Goal: Information Seeking & Learning: Obtain resource

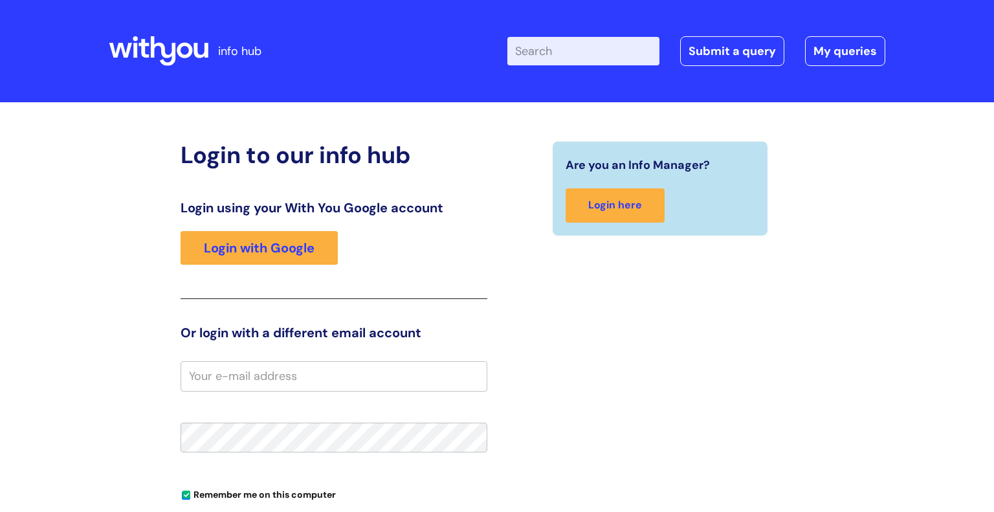
click at [600, 58] on input "Enter your search term here..." at bounding box center [583, 51] width 152 height 28
click at [260, 266] on div "Login using your With You Google account Login with Google" at bounding box center [334, 249] width 307 height 99
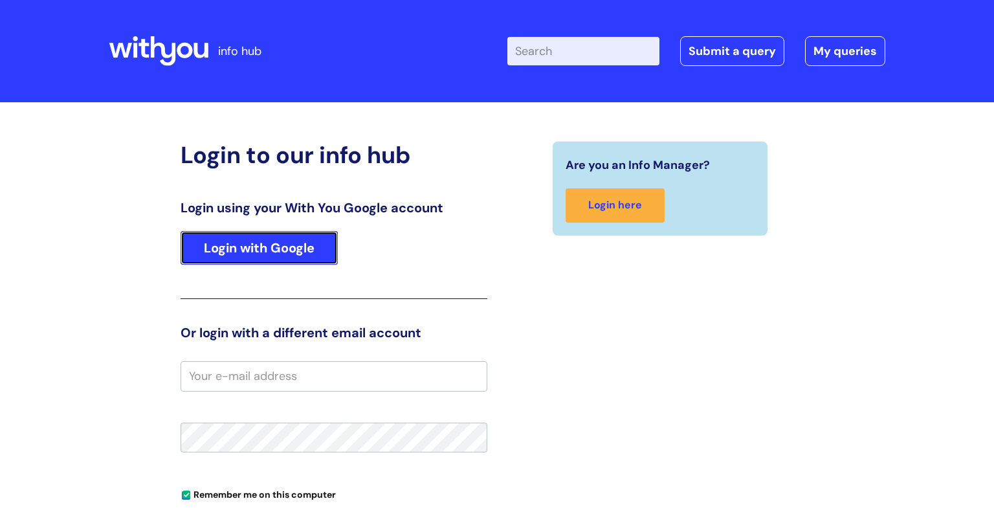
click at [264, 264] on link "Login with Google" at bounding box center [259, 248] width 157 height 34
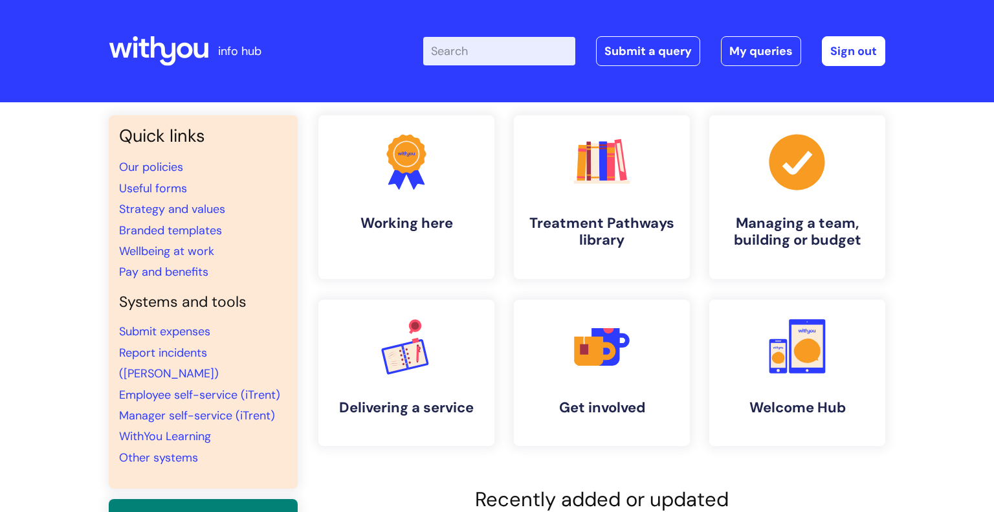
click at [507, 58] on input "Enter your search term here..." at bounding box center [499, 51] width 152 height 28
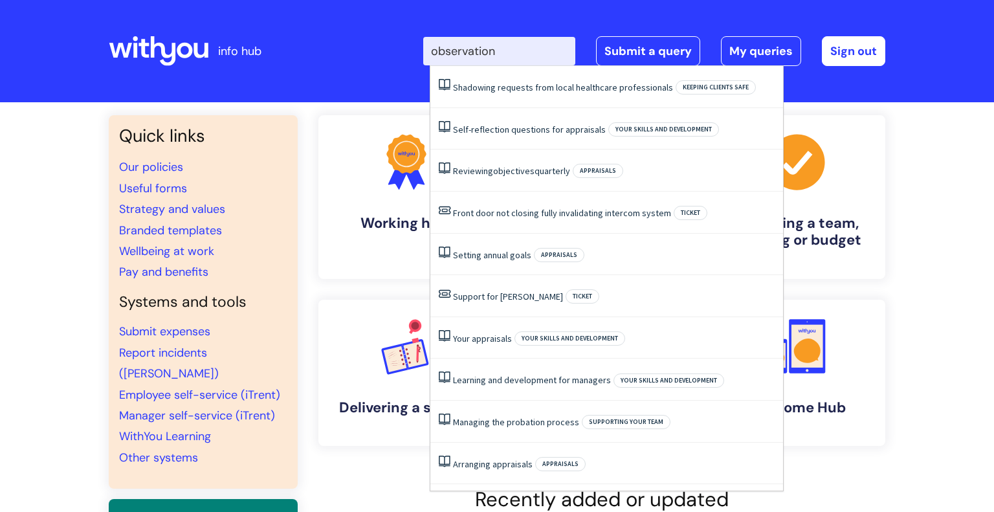
type input "observation"
click button "Search" at bounding box center [0, 0] width 0 height 0
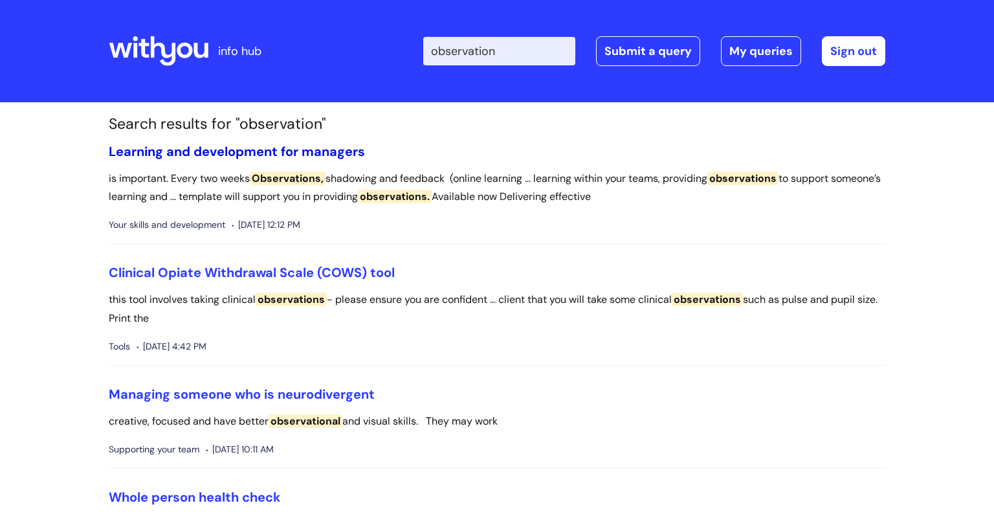
click at [300, 154] on link "Learning and development for managers" at bounding box center [237, 151] width 256 height 17
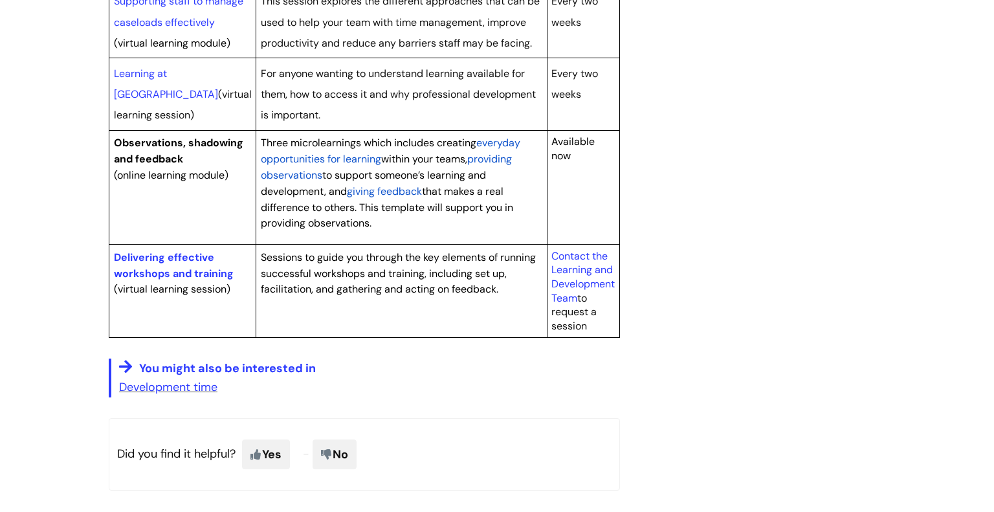
scroll to position [655, 0]
click at [171, 181] on p "Observations, shadowing and feedback (online learning module)" at bounding box center [183, 157] width 138 height 48
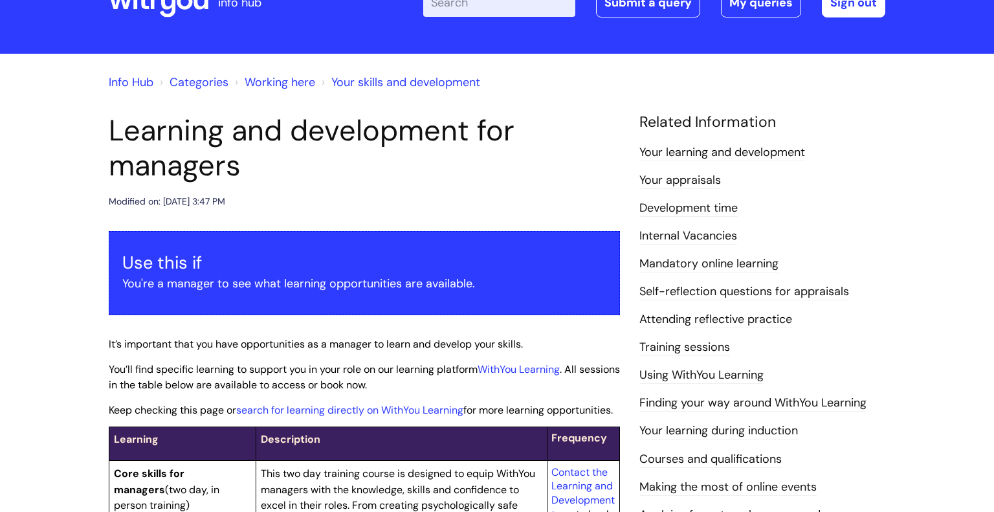
scroll to position [54, 0]
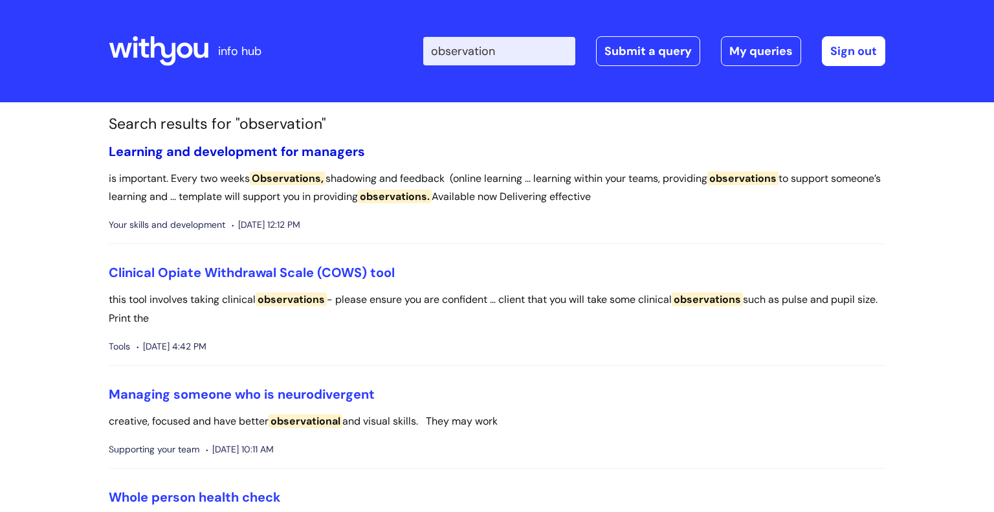
click at [313, 146] on link "Learning and development for managers" at bounding box center [237, 151] width 256 height 17
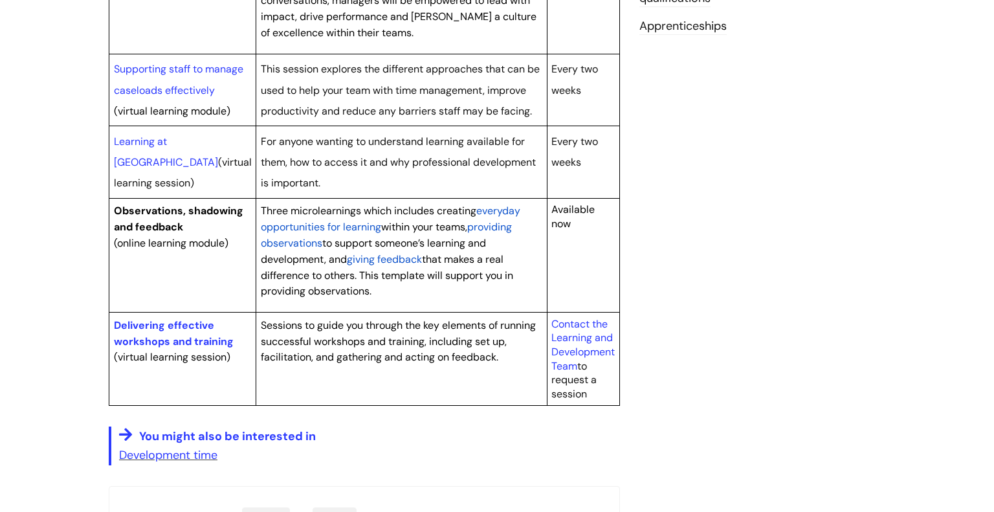
scroll to position [588, 0]
click at [287, 248] on span "providing observations" at bounding box center [386, 233] width 251 height 30
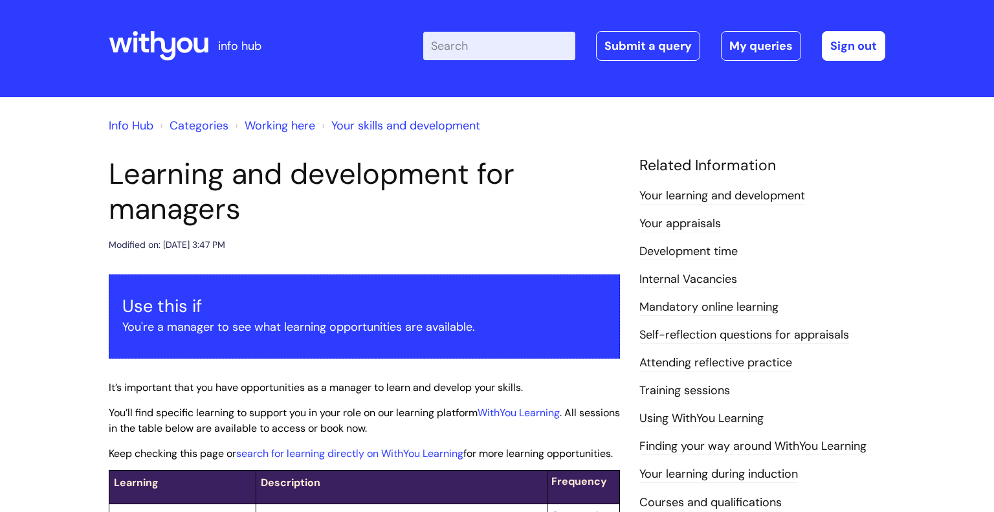
scroll to position [0, 0]
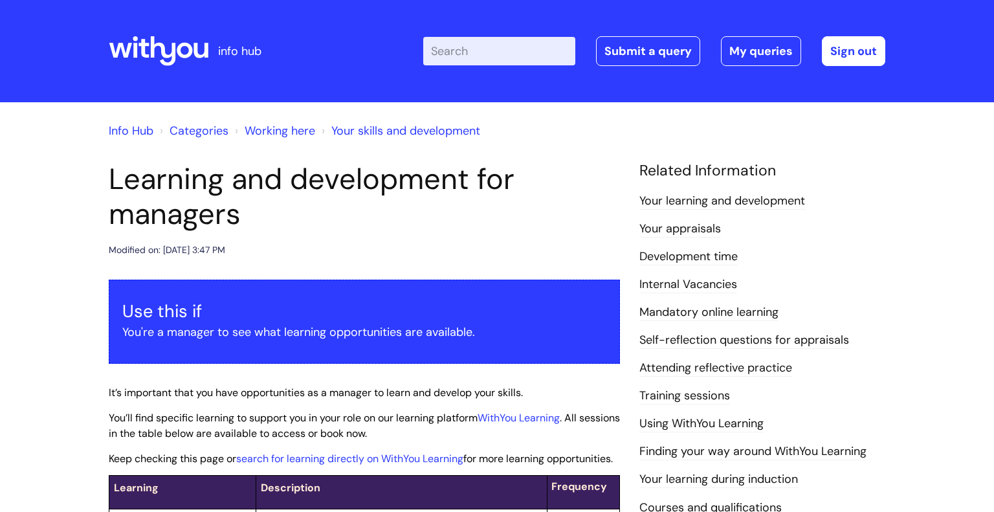
click at [513, 60] on input "Enter your search term here..." at bounding box center [499, 51] width 152 height 28
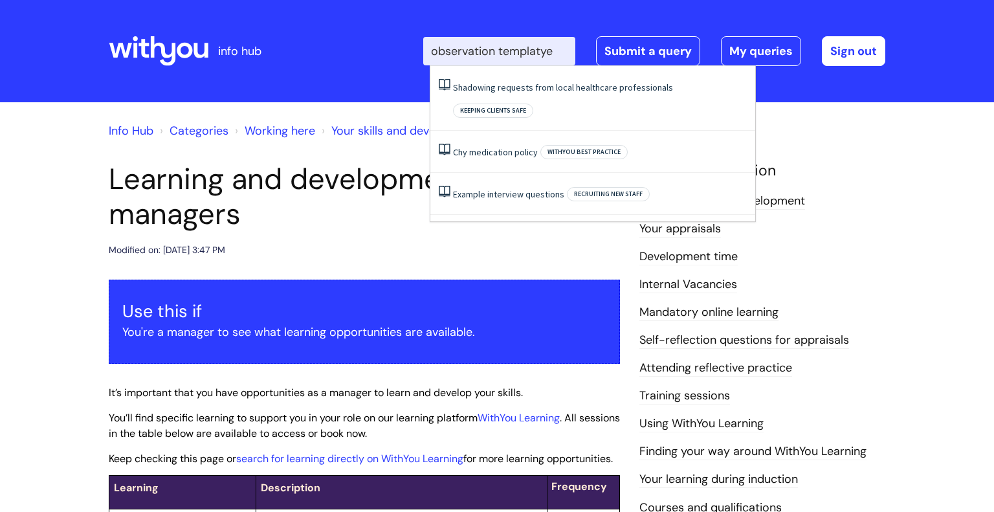
type input "observation templatye"
click button "Search" at bounding box center [0, 0] width 0 height 0
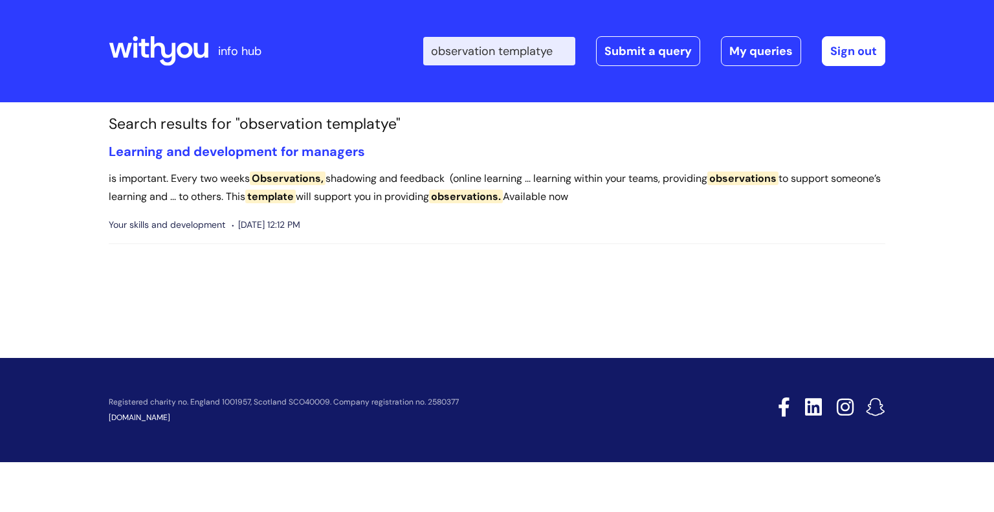
click at [565, 60] on input "observation templatye" at bounding box center [499, 51] width 152 height 28
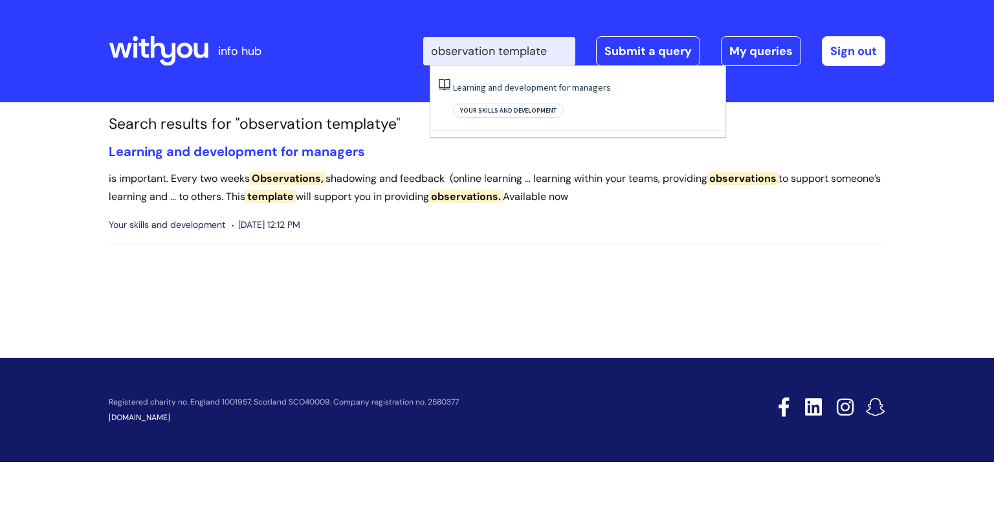
type input "observation template"
click button "Search" at bounding box center [0, 0] width 0 height 0
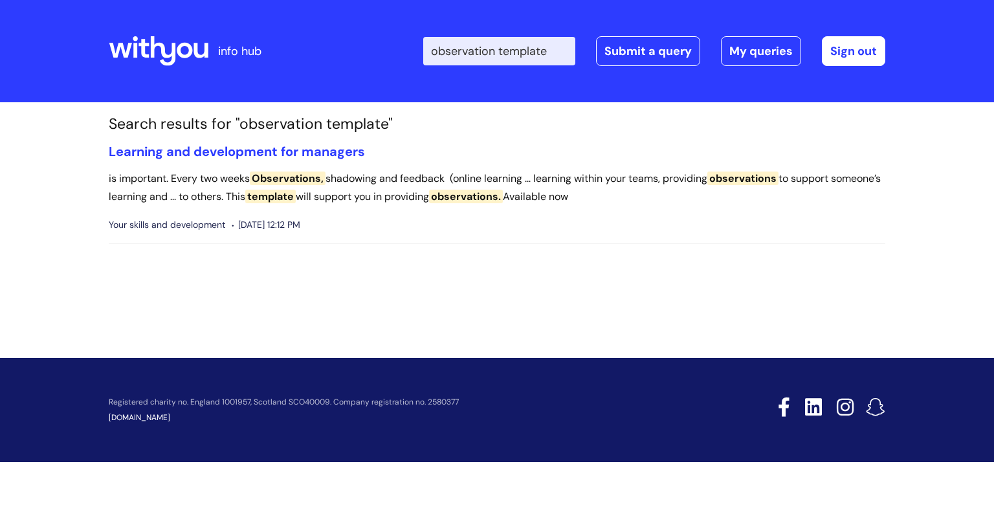
click at [336, 137] on section "Search results for "observation template" Learning and development for managers…" at bounding box center [497, 189] width 796 height 149
click at [329, 150] on link "Learning and development for managers" at bounding box center [237, 151] width 256 height 17
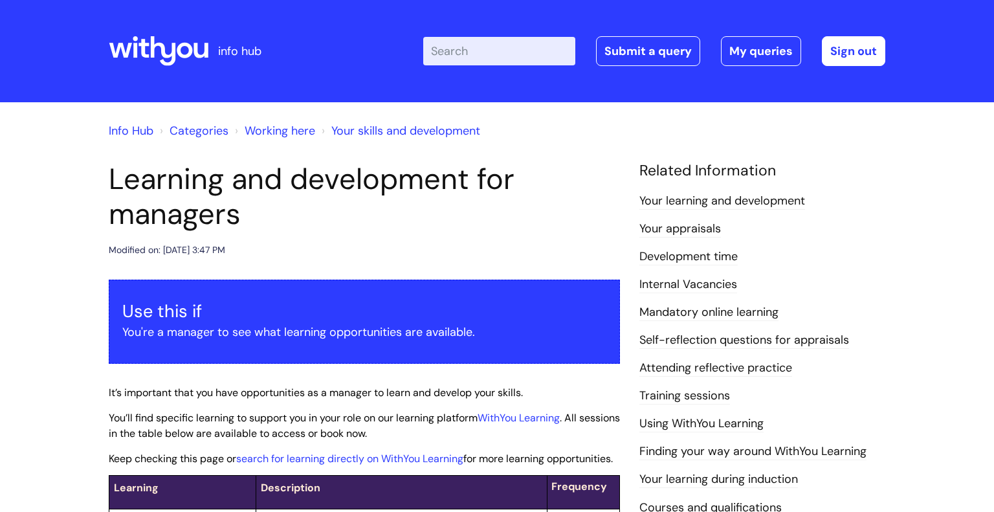
click at [144, 131] on link "Info Hub" at bounding box center [131, 131] width 45 height 16
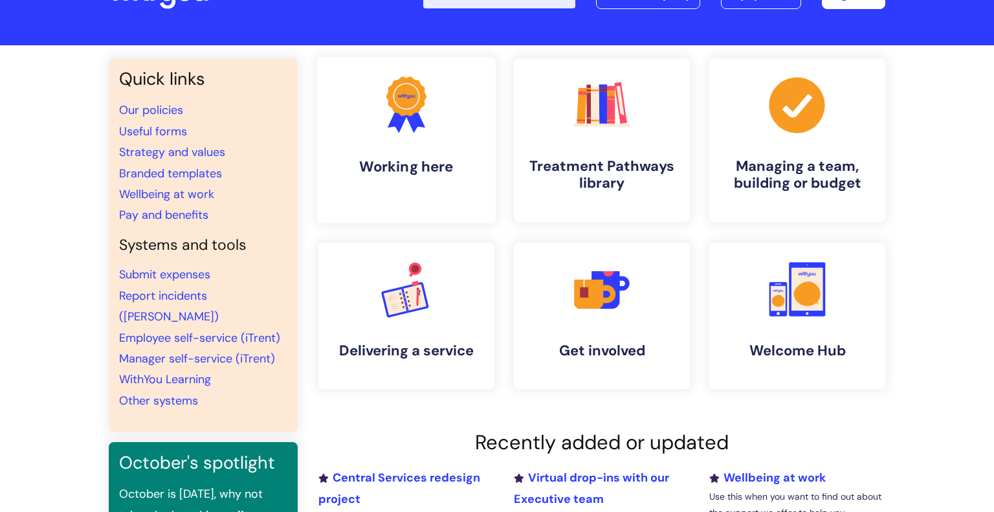
scroll to position [79, 0]
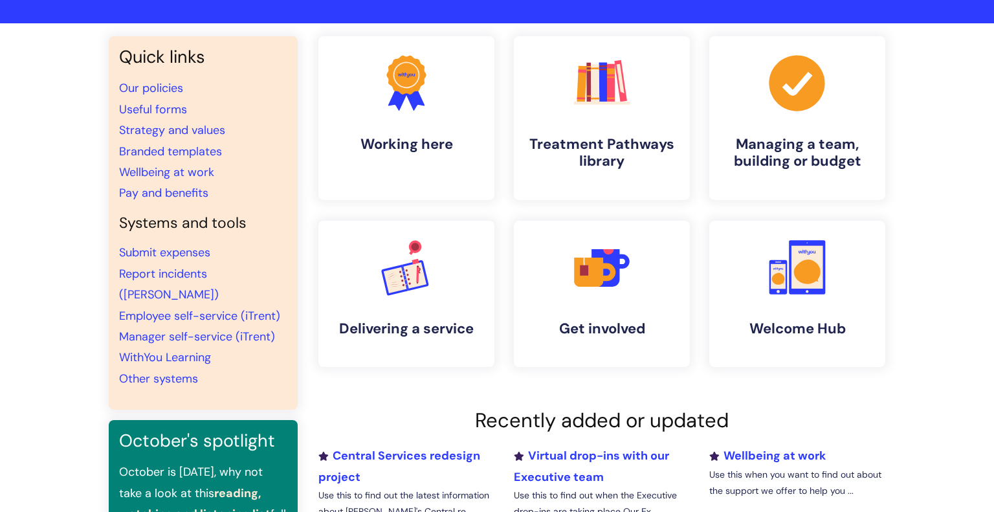
click at [175, 116] on li "Useful forms" at bounding box center [203, 109] width 168 height 21
click at [164, 106] on link "Useful forms" at bounding box center [153, 110] width 68 height 16
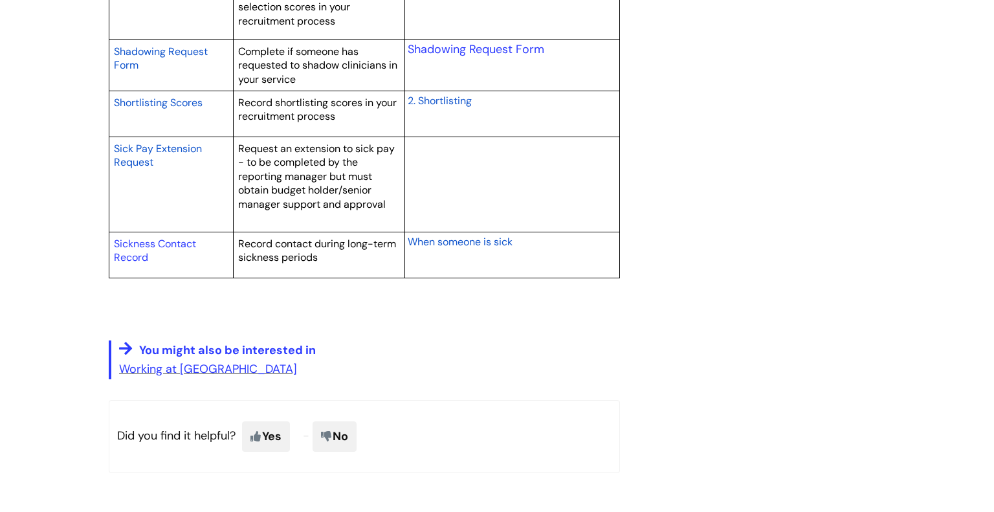
scroll to position [2293, 0]
